Goal: Navigation & Orientation: Find specific page/section

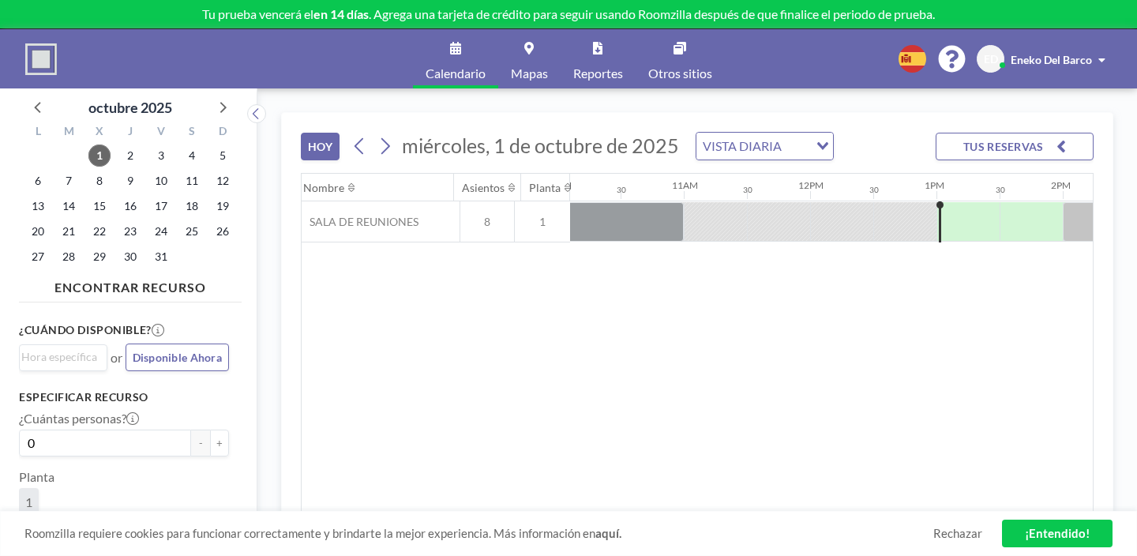
scroll to position [0, 1283]
click at [45, 58] on img at bounding box center [41, 59] width 32 height 32
click at [36, 53] on img at bounding box center [41, 59] width 32 height 32
click at [1064, 53] on span "Eneko Del Barco" at bounding box center [1051, 59] width 81 height 13
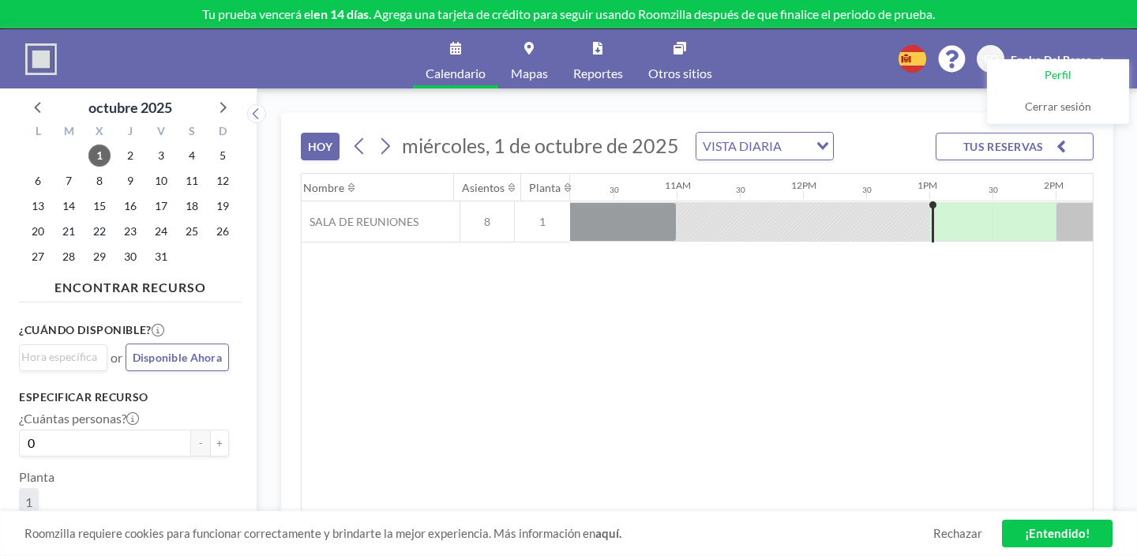
click at [1062, 68] on span "Perfil" at bounding box center [1058, 76] width 27 height 16
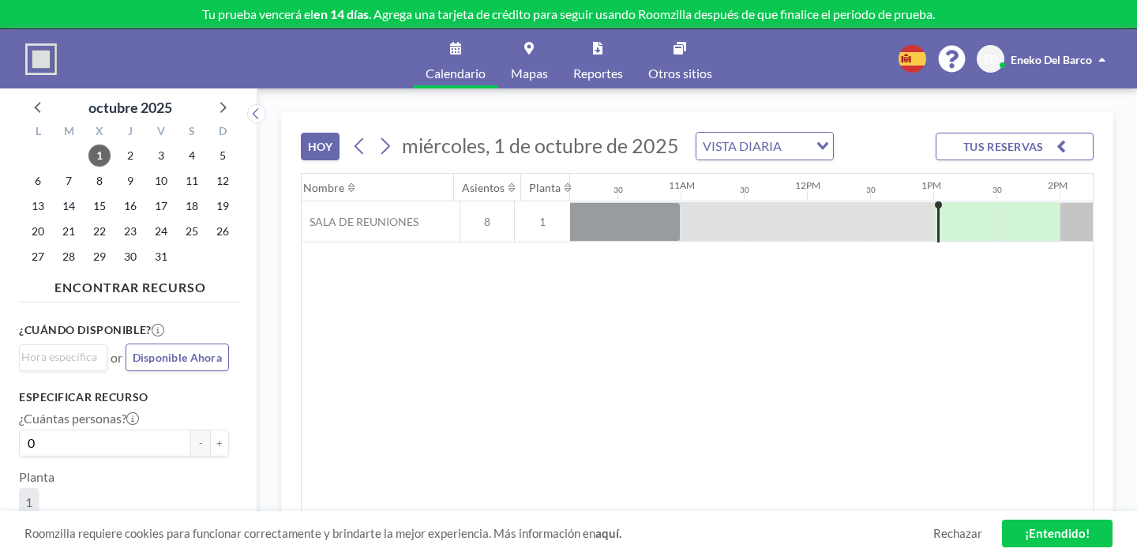
scroll to position [0, 1283]
click at [1080, 53] on span "Eneko Del Barco" at bounding box center [1051, 59] width 81 height 13
click at [1059, 53] on span "Eneko Del Barco" at bounding box center [1051, 59] width 81 height 13
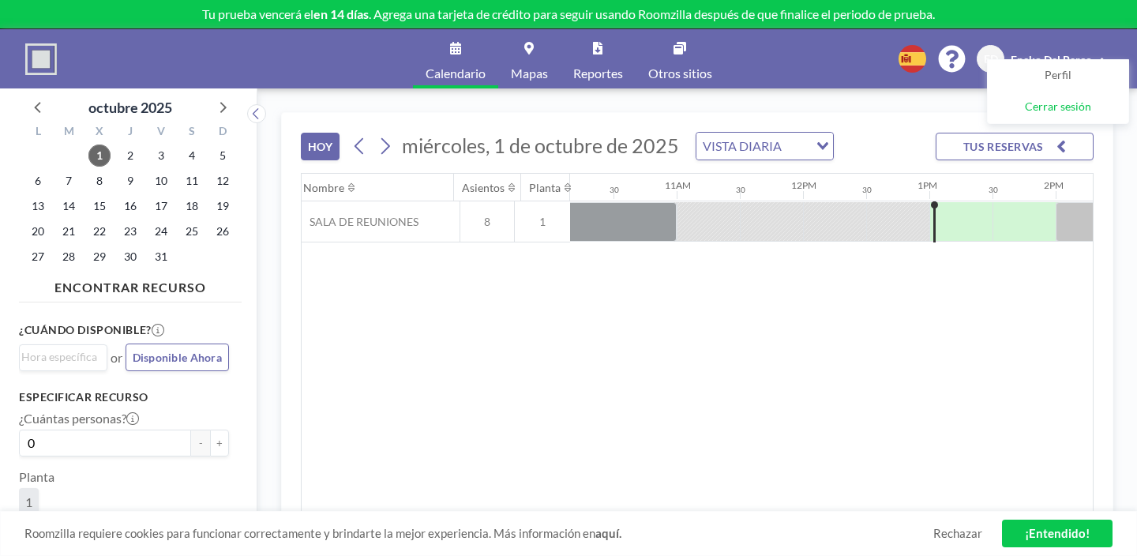
click at [1052, 99] on span "Cerrar sesión" at bounding box center [1058, 107] width 66 height 16
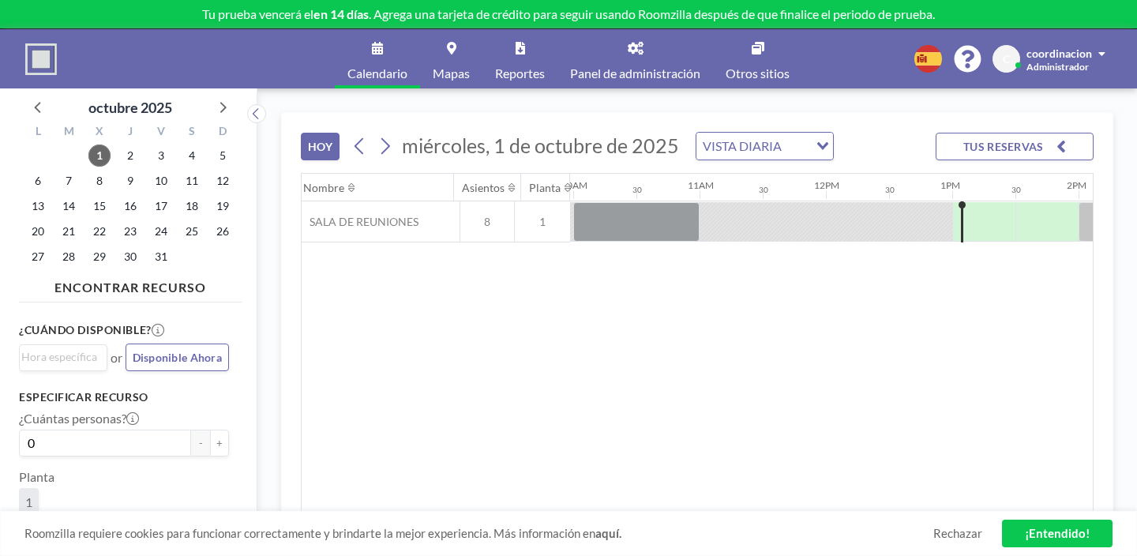
scroll to position [0, 1283]
click at [622, 51] on link "Panel de administración" at bounding box center [635, 58] width 156 height 59
